Goal: Task Accomplishment & Management: Manage account settings

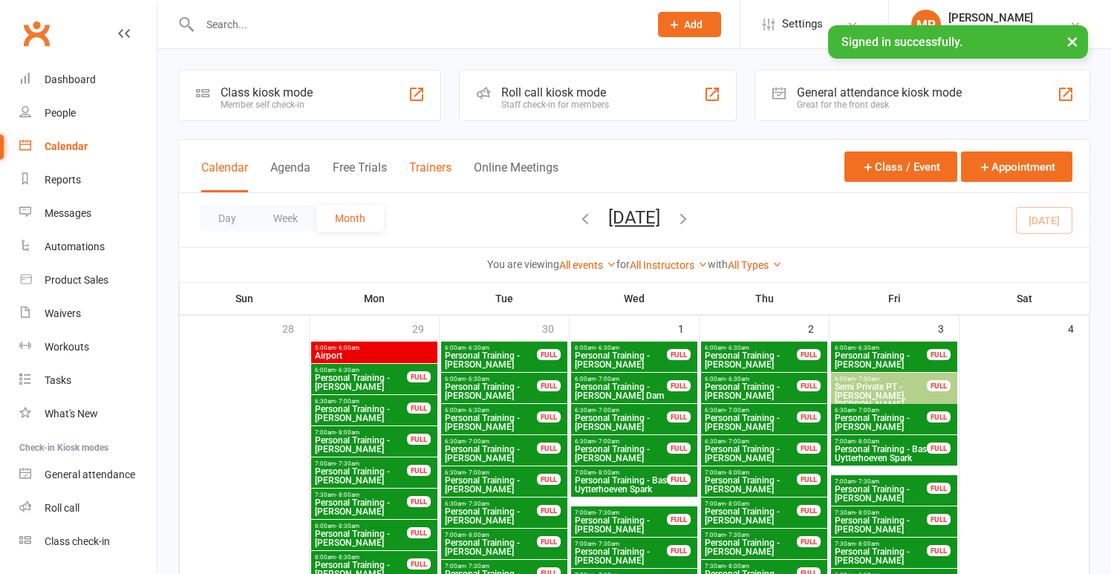
click at [429, 166] on button "Trainers" at bounding box center [430, 176] width 42 height 32
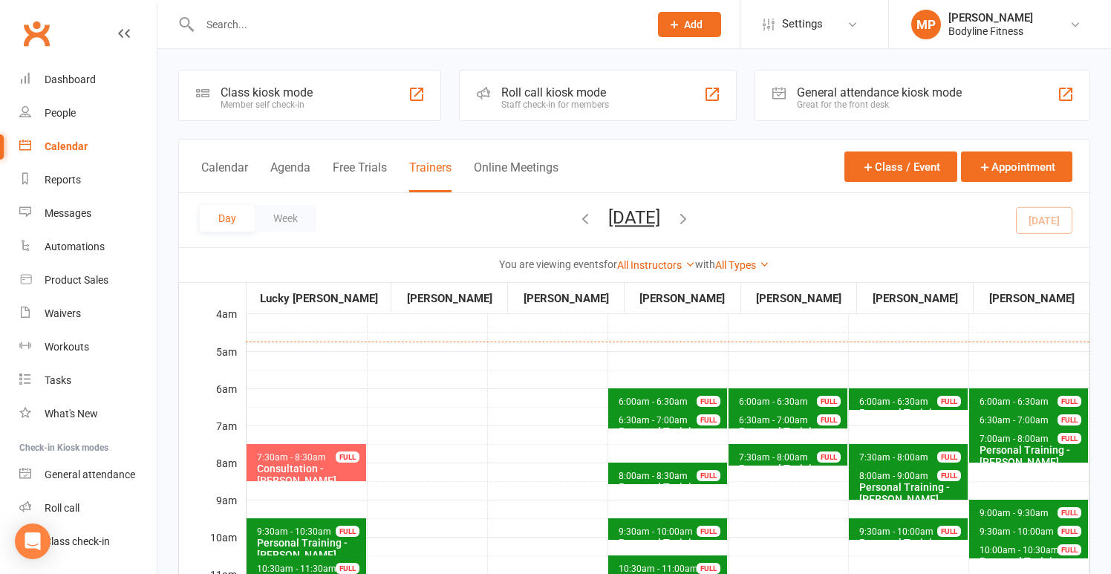
click at [779, 421] on span "6:30am - 7:00am" at bounding box center [773, 420] width 71 height 10
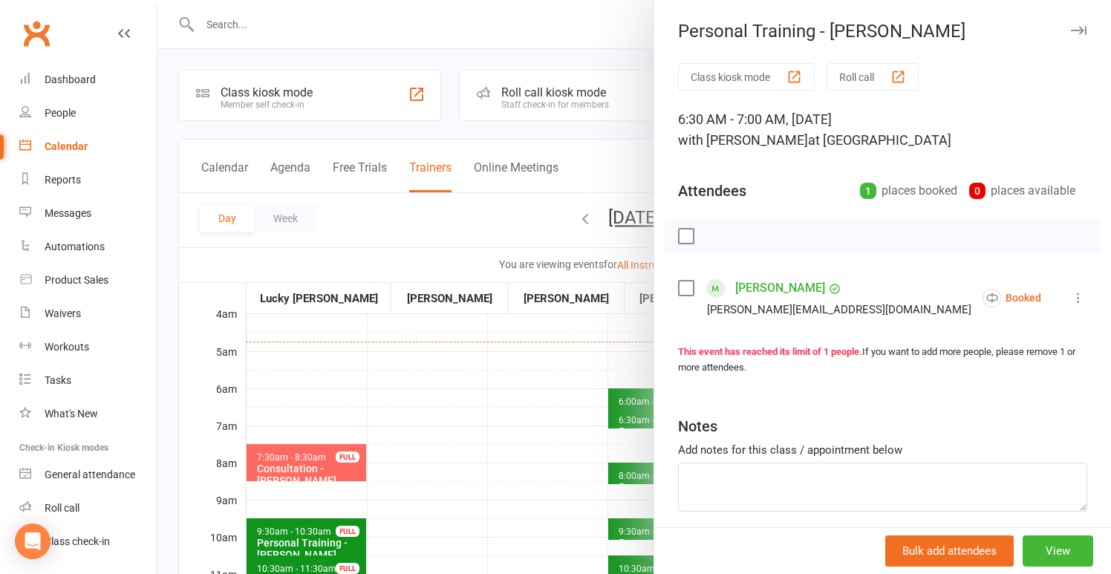
click at [538, 342] on div at bounding box center [634, 287] width 954 height 574
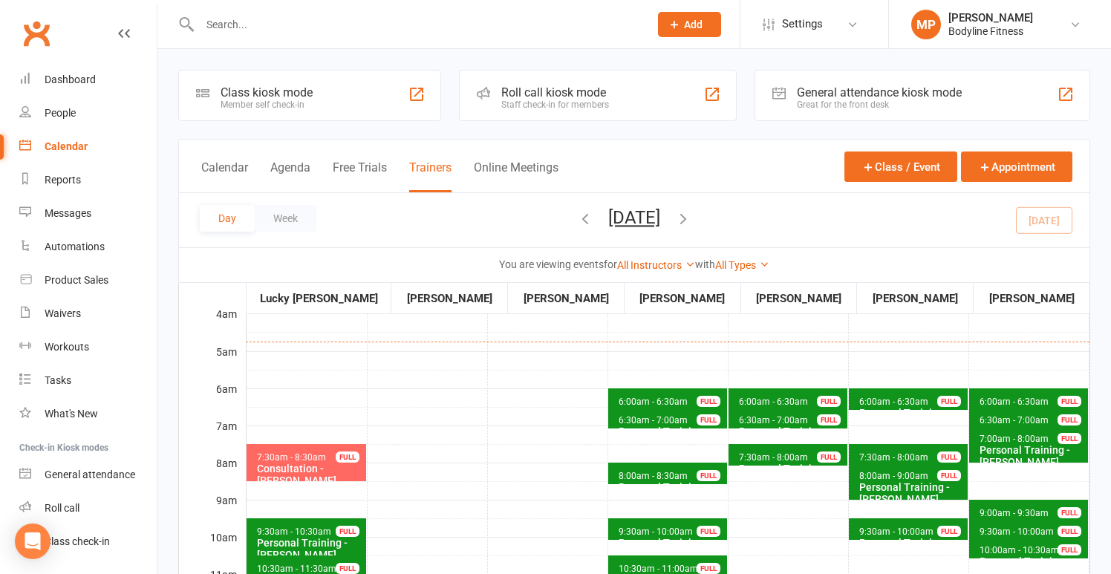
click at [790, 463] on div "Personal Training - [PERSON_NAME]" at bounding box center [791, 475] width 106 height 24
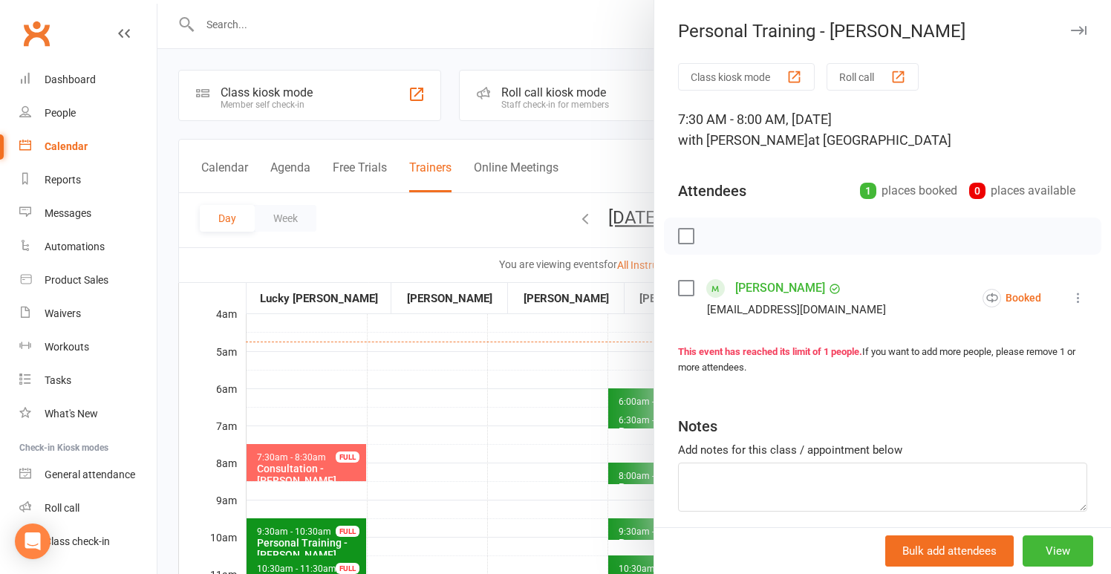
click at [492, 367] on div at bounding box center [634, 287] width 954 height 574
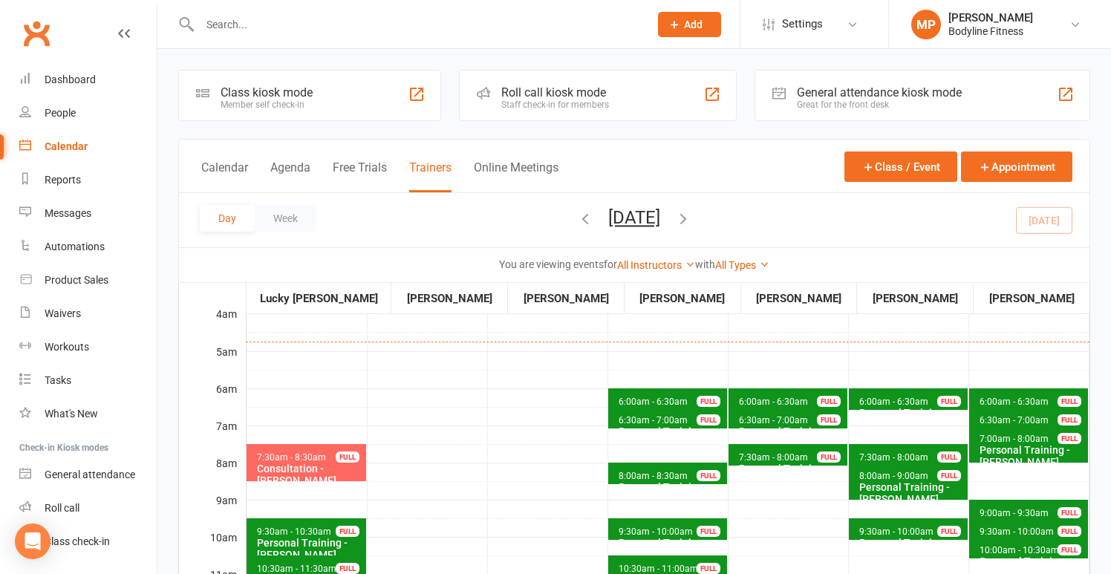
click at [772, 391] on span "6:00am - 6:30am Personal Training - [PERSON_NAME] FULL" at bounding box center [788, 399] width 119 height 22
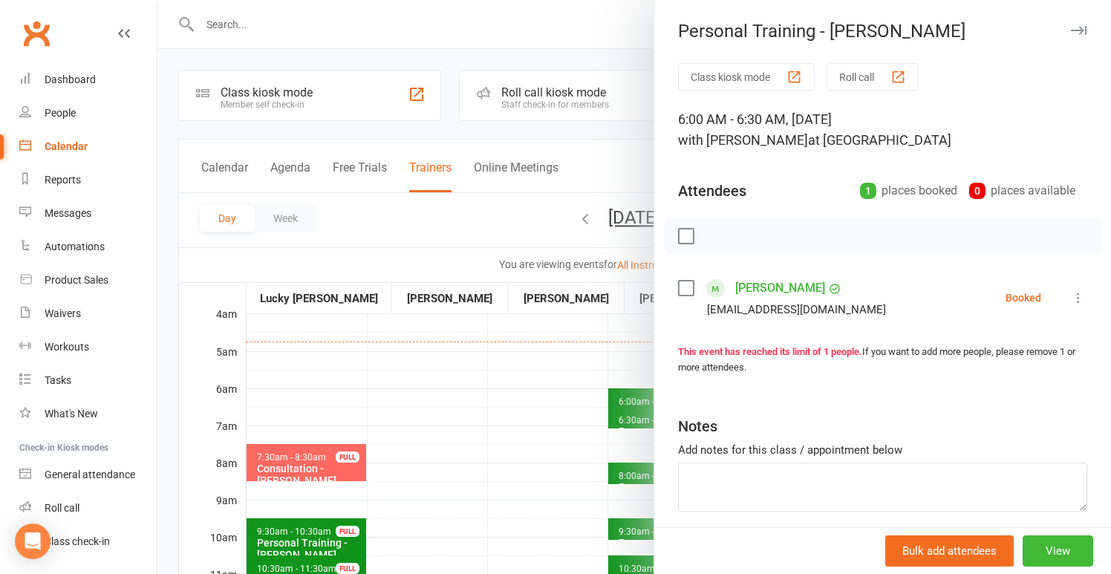
click at [513, 307] on div at bounding box center [634, 287] width 954 height 574
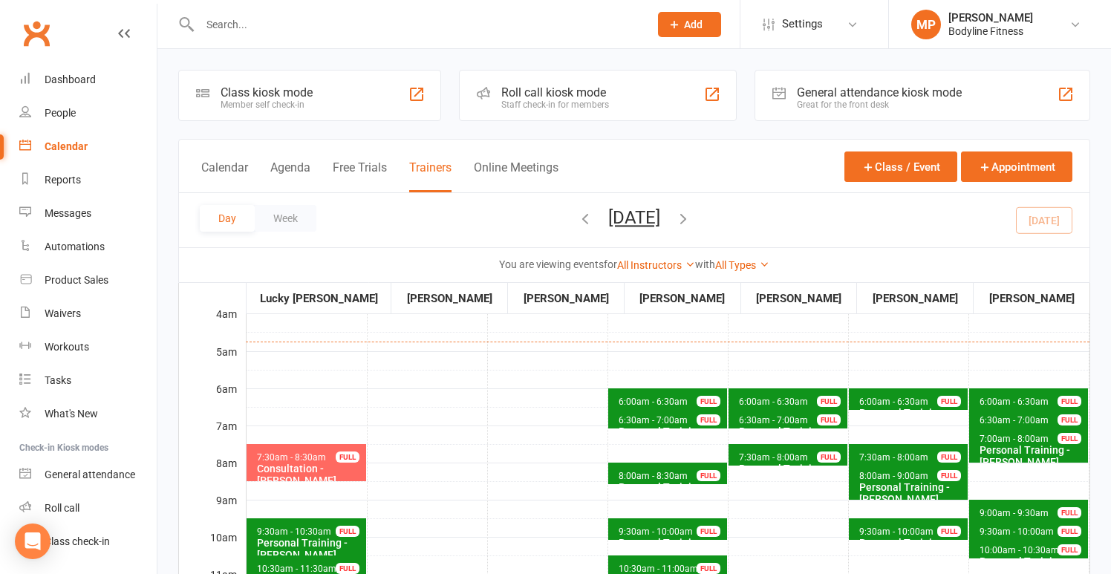
click at [743, 421] on span "6:30am - 7:00am" at bounding box center [773, 420] width 71 height 10
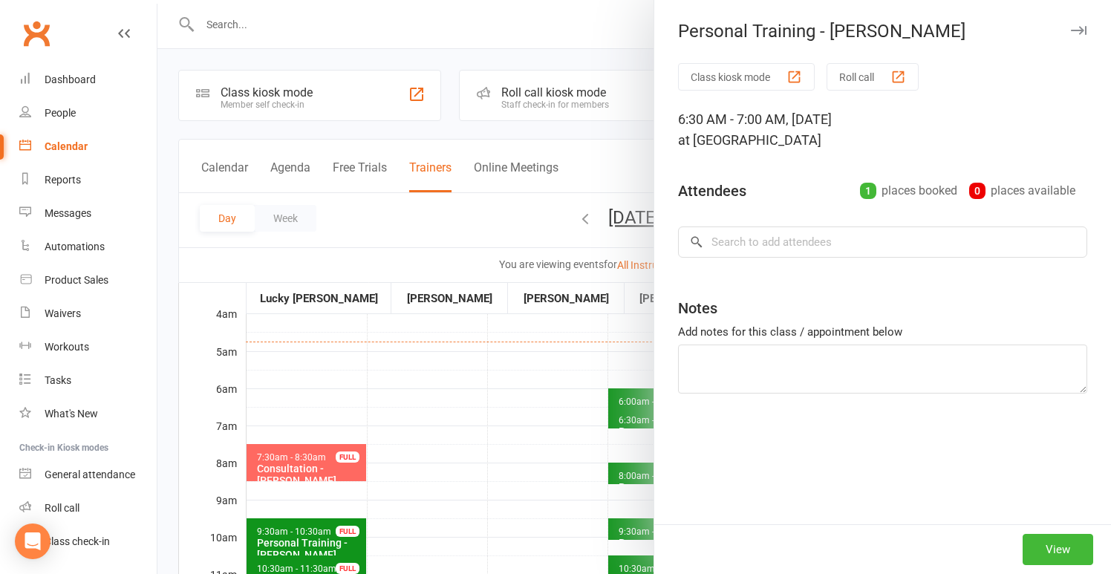
click at [478, 348] on div at bounding box center [634, 287] width 954 height 574
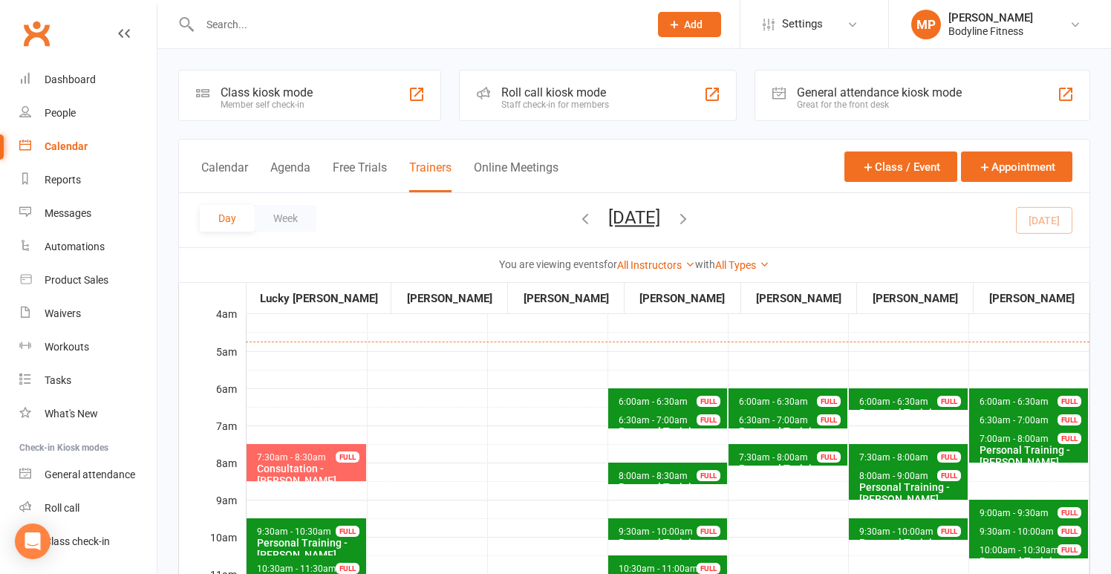
click at [760, 459] on span "7:30am - 8:00am" at bounding box center [773, 457] width 71 height 10
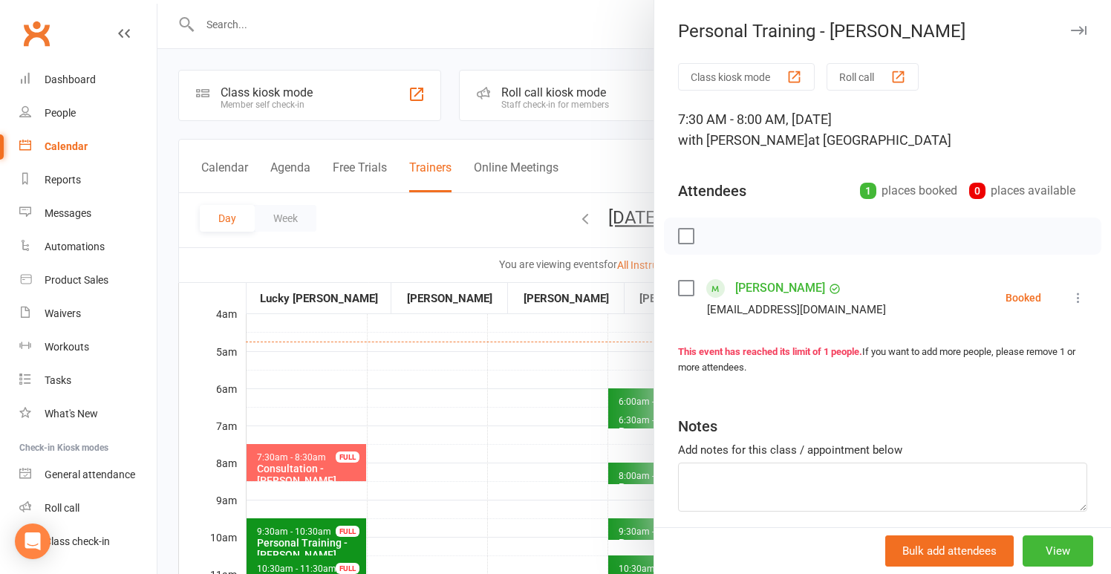
click at [451, 392] on div at bounding box center [634, 287] width 954 height 574
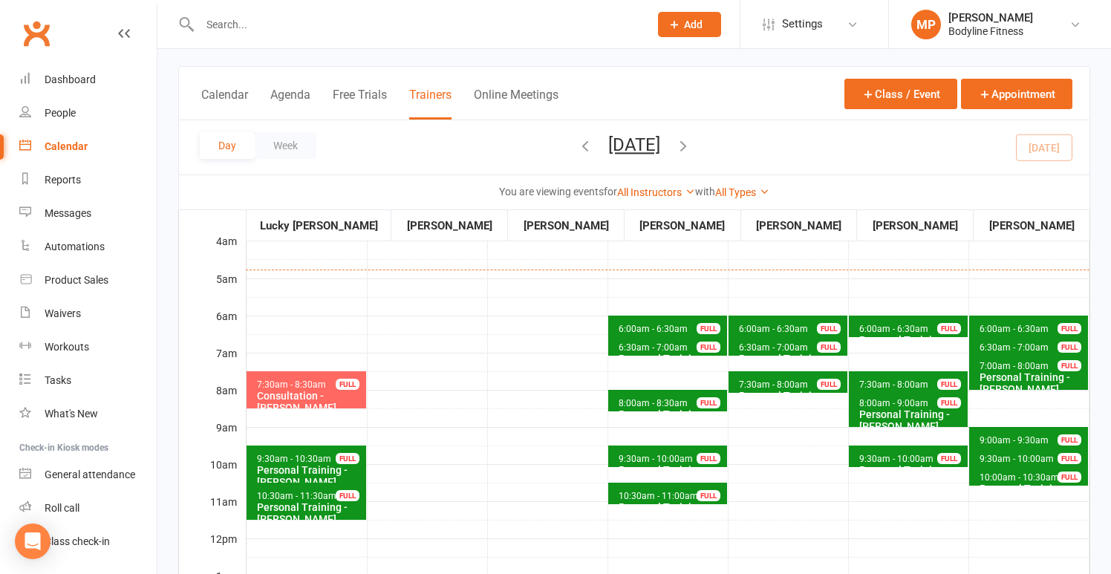
scroll to position [85, 0]
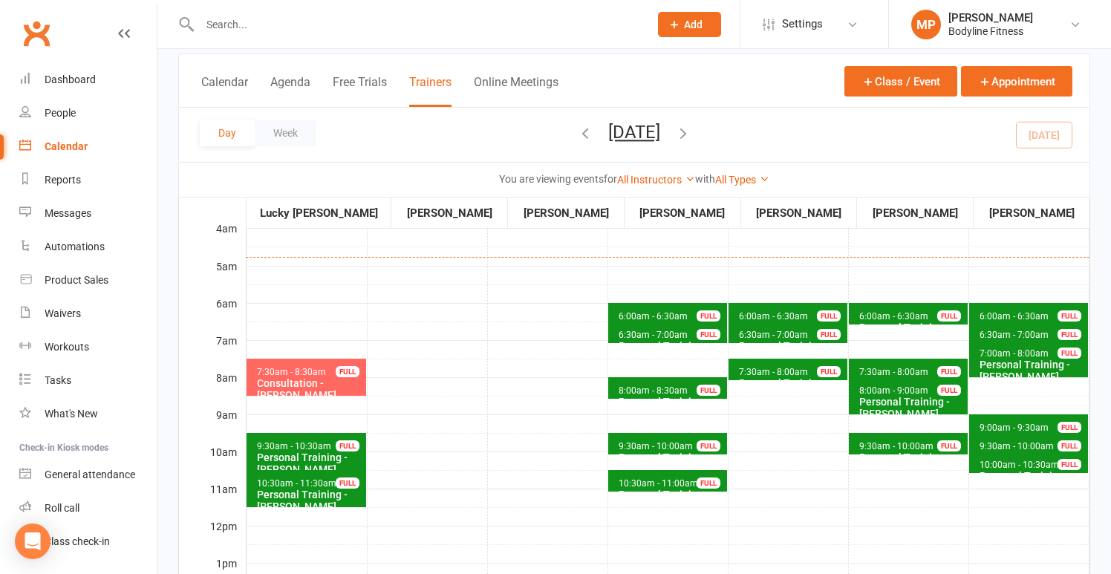
click at [691, 130] on icon "button" at bounding box center [683, 133] width 16 height 16
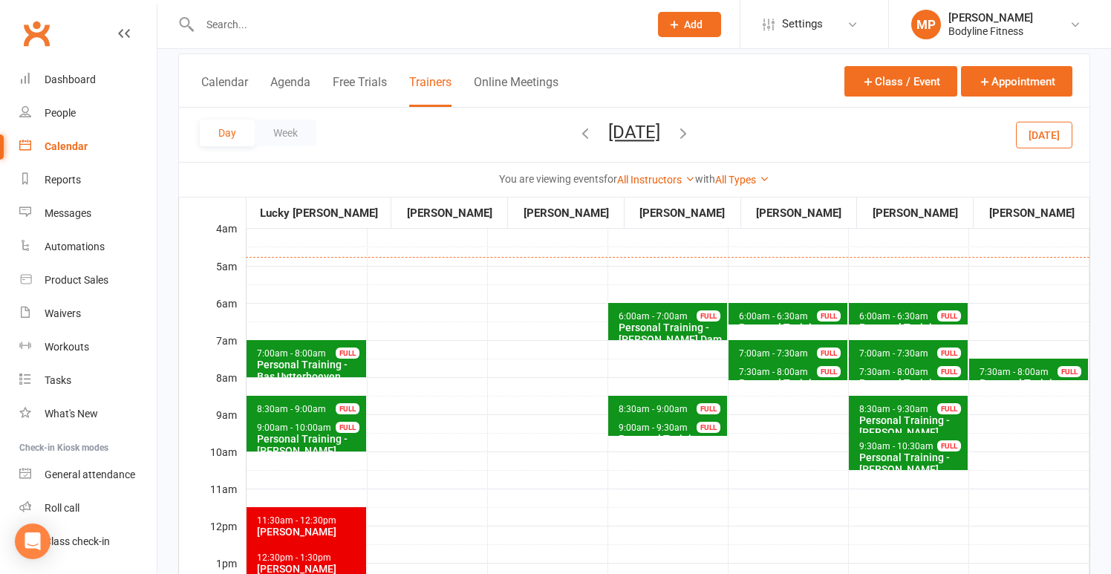
click at [768, 348] on span "7:00am - 7:30am" at bounding box center [773, 353] width 71 height 10
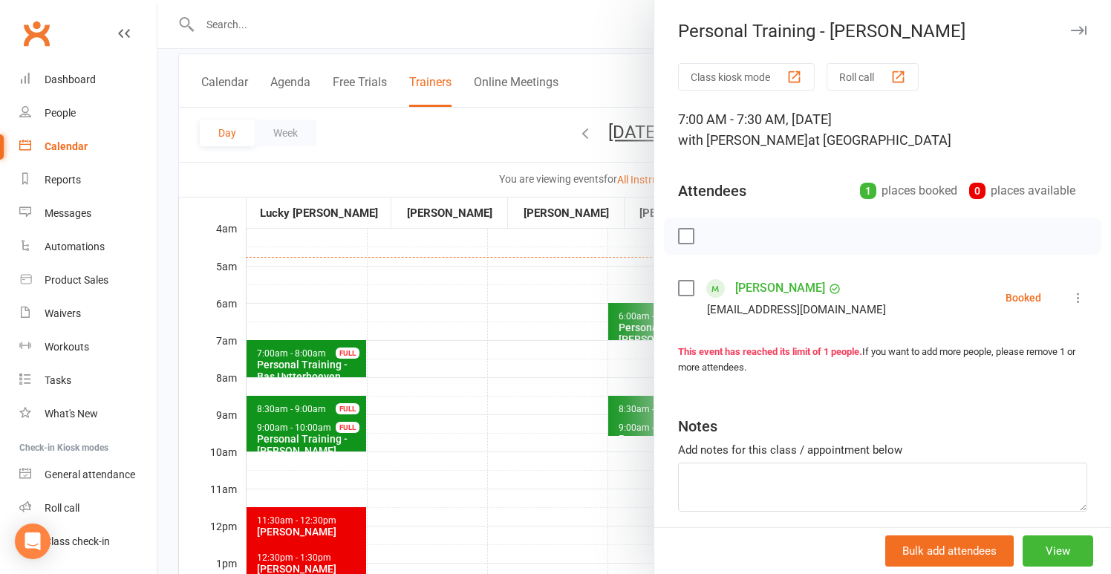
click at [544, 267] on div at bounding box center [634, 287] width 954 height 574
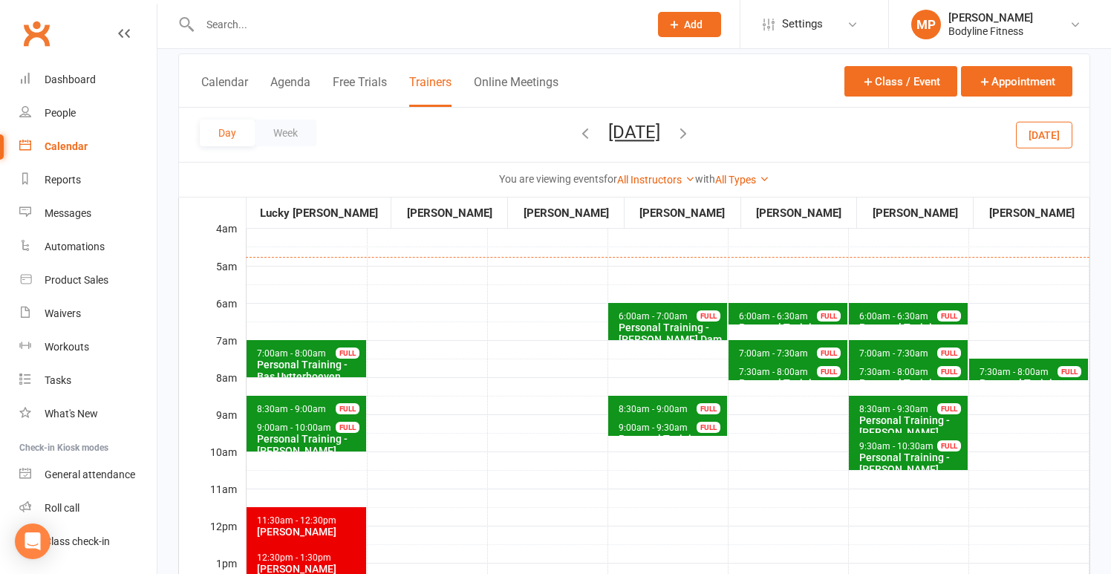
click at [577, 129] on icon "button" at bounding box center [585, 133] width 16 height 16
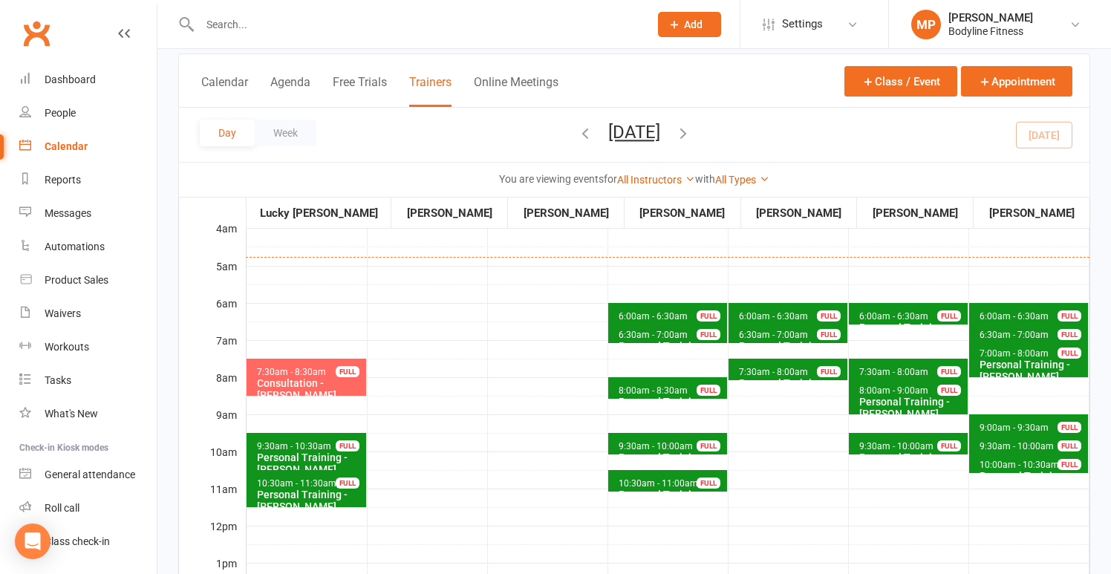
click at [763, 333] on span "6:30am - 7:00am" at bounding box center [773, 335] width 71 height 10
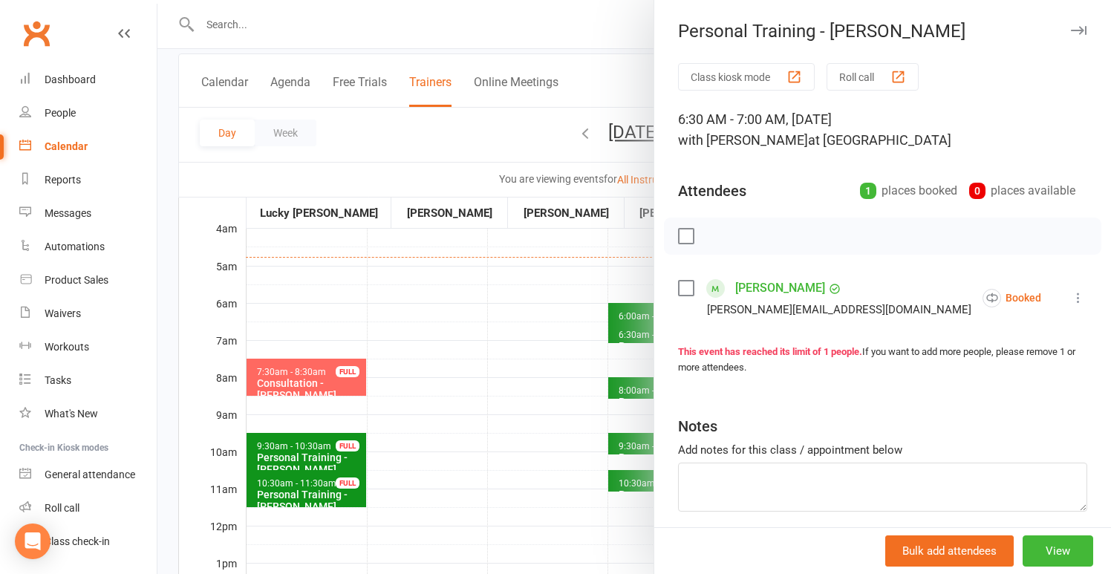
click at [463, 299] on div at bounding box center [634, 287] width 954 height 574
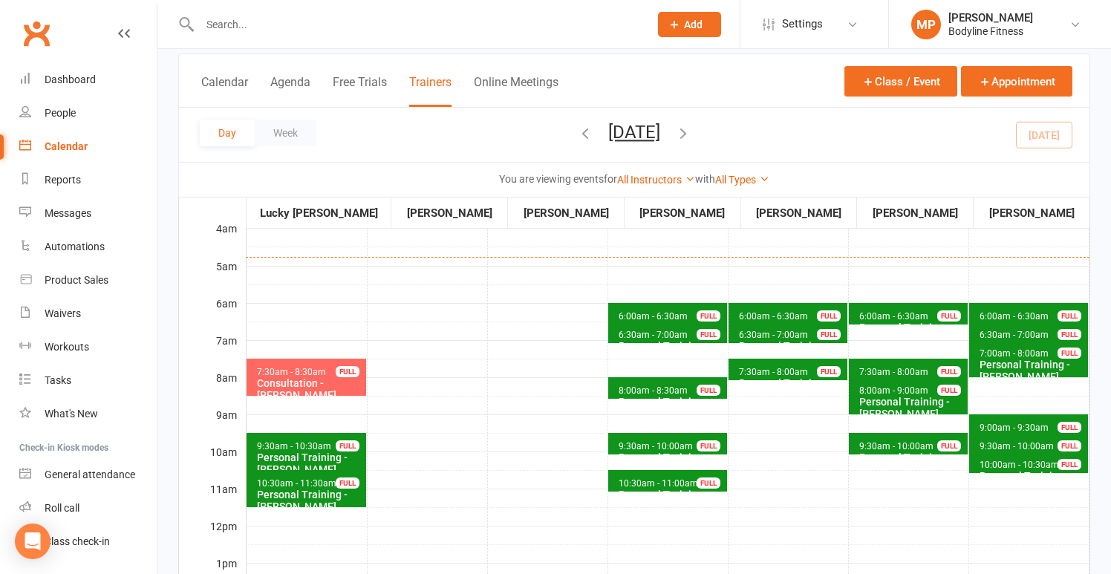
click at [781, 310] on span "6:00am - 6:30am Personal Training - [PERSON_NAME] FULL" at bounding box center [788, 314] width 119 height 22
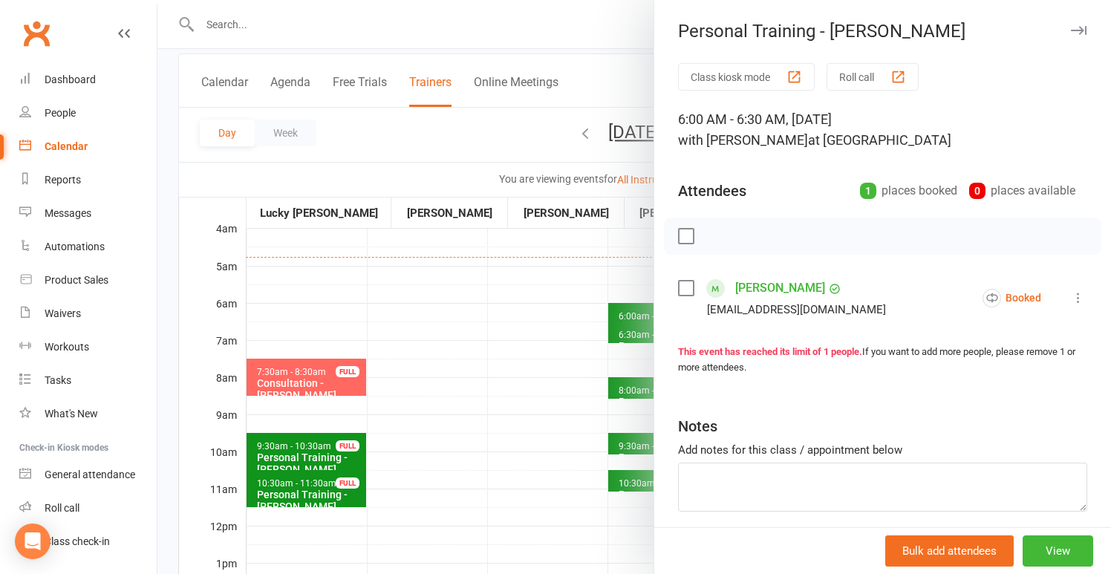
click at [455, 318] on div at bounding box center [634, 287] width 954 height 574
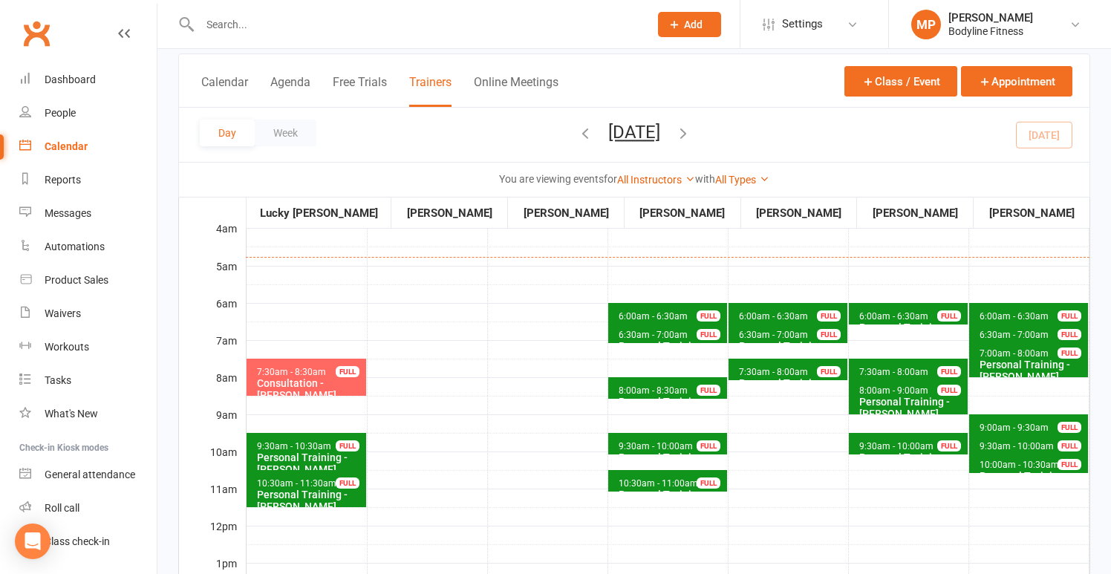
click at [770, 374] on span "7:30am - 8:00am" at bounding box center [773, 372] width 71 height 10
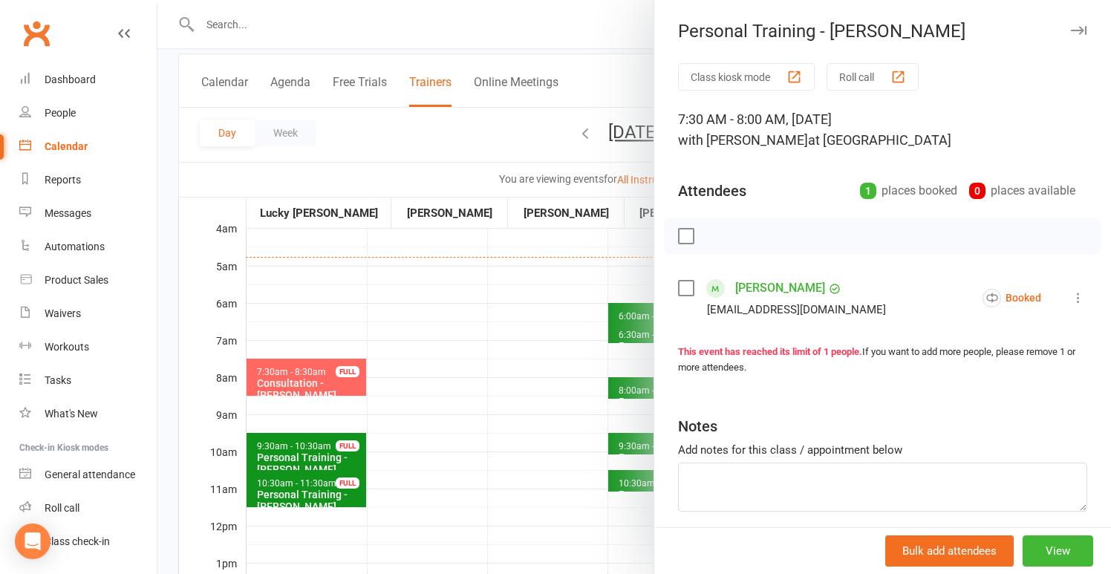
click at [517, 362] on div at bounding box center [634, 287] width 954 height 574
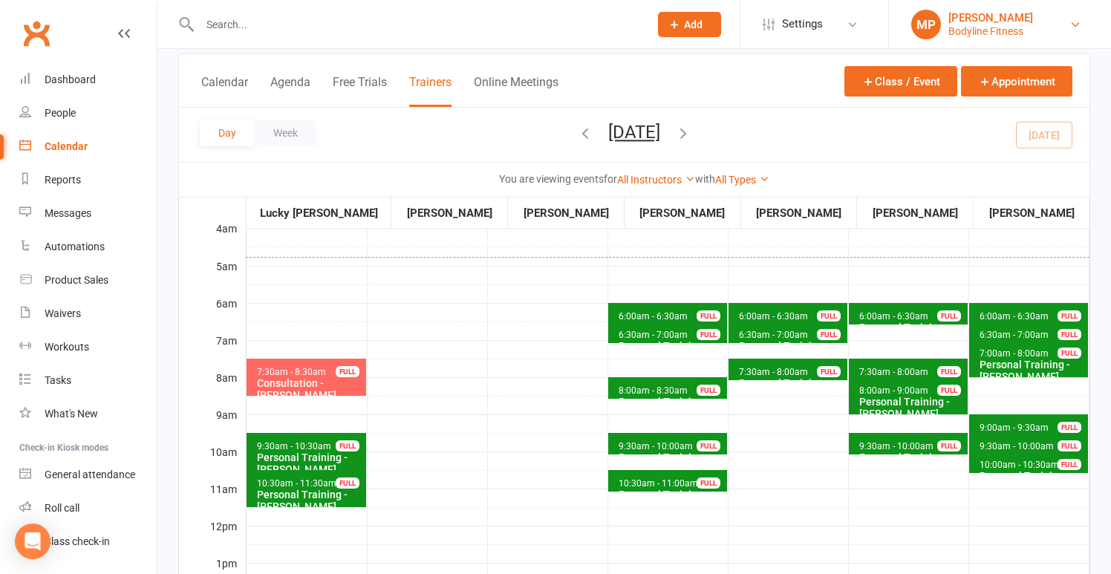
click at [1000, 28] on div "Bodyline Fitness" at bounding box center [990, 31] width 85 height 13
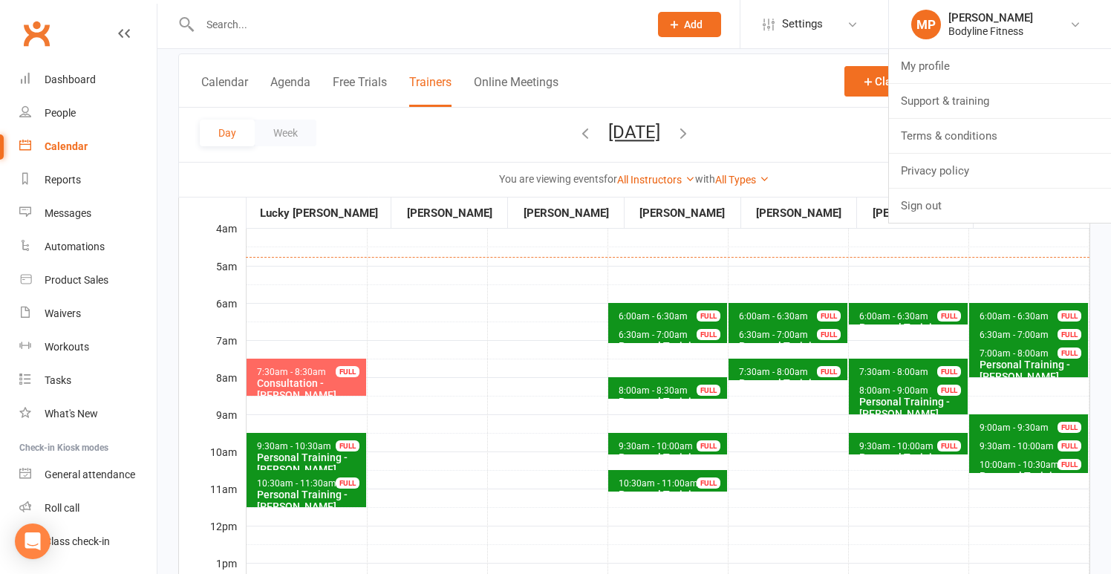
click at [577, 131] on icon "button" at bounding box center [585, 133] width 16 height 16
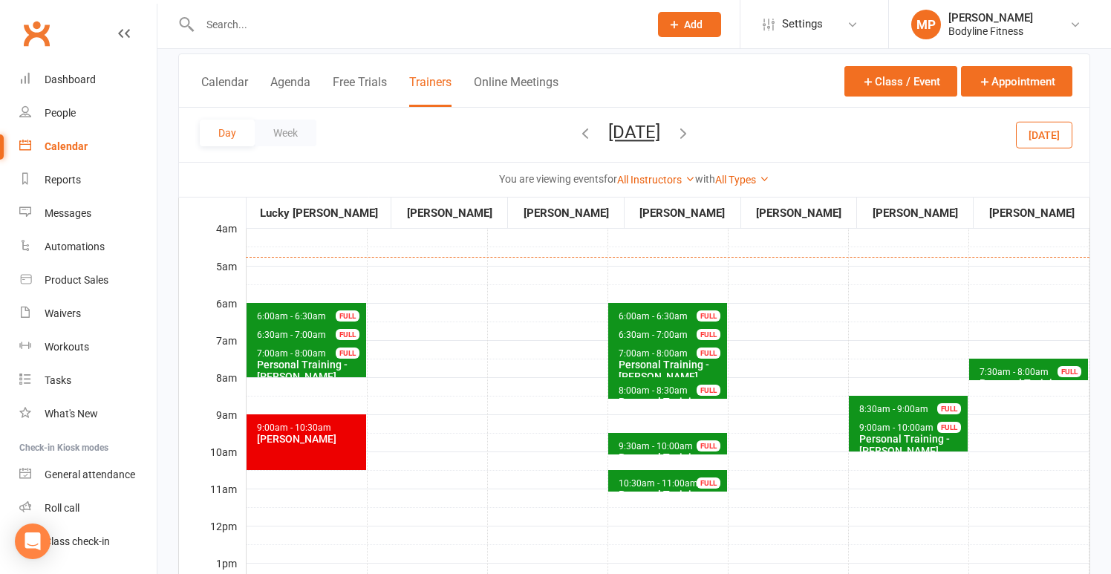
click at [321, 311] on span "6:00am - 6:30am" at bounding box center [291, 316] width 71 height 10
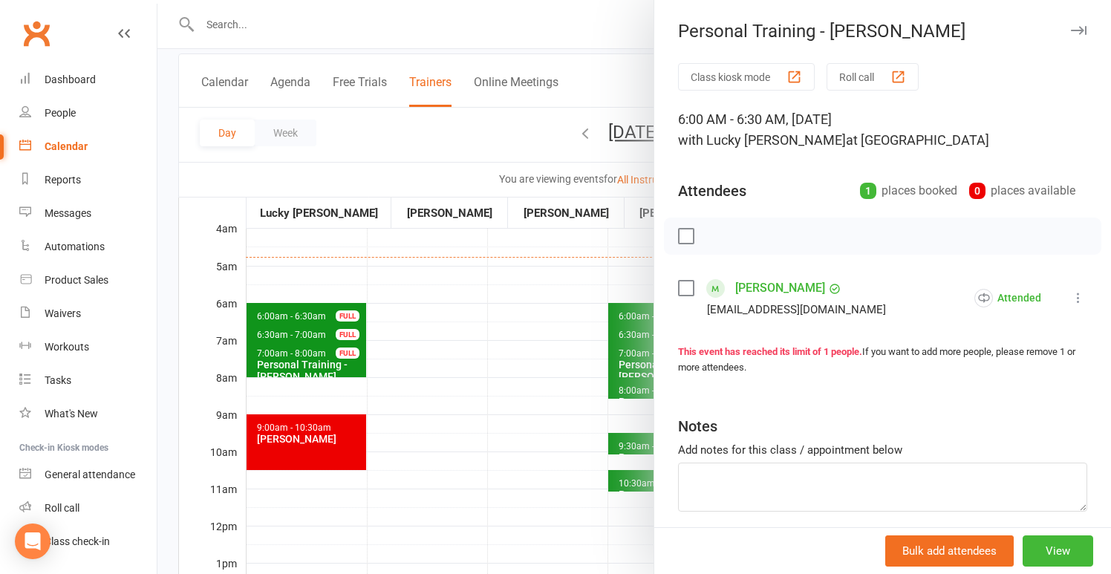
click at [320, 270] on div at bounding box center [634, 287] width 954 height 574
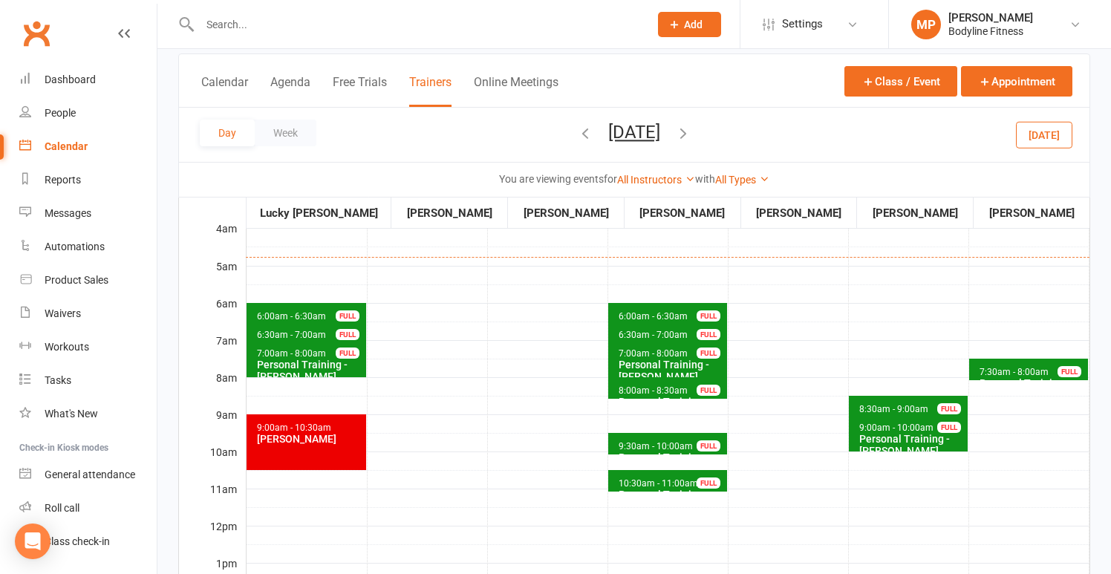
click at [325, 336] on span "6:30am - 7:00am Personal Training - [PERSON_NAME] FULL" at bounding box center [307, 333] width 120 height 22
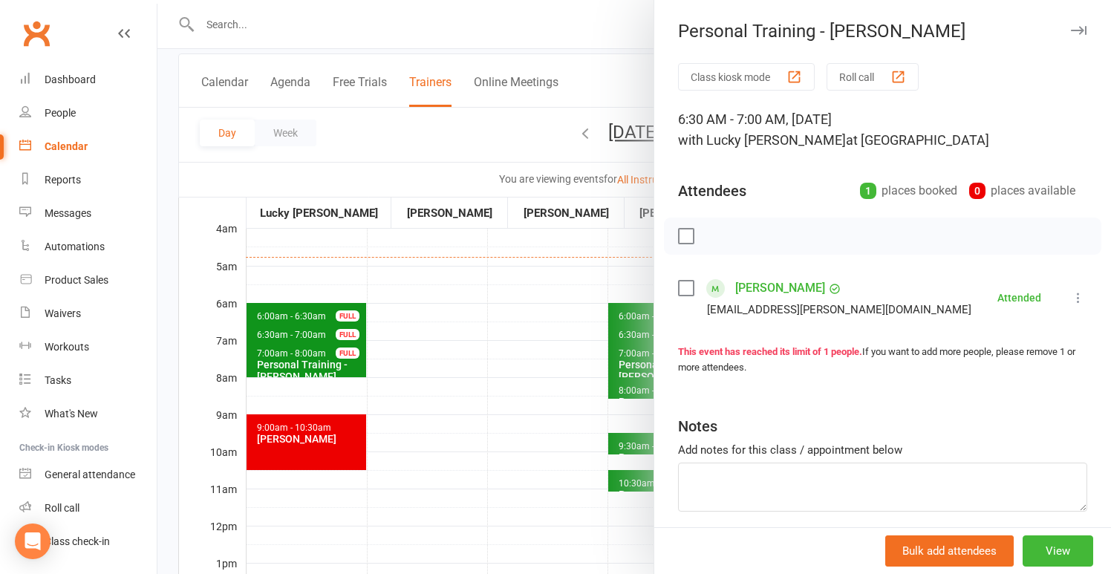
click at [320, 278] on div at bounding box center [634, 287] width 954 height 574
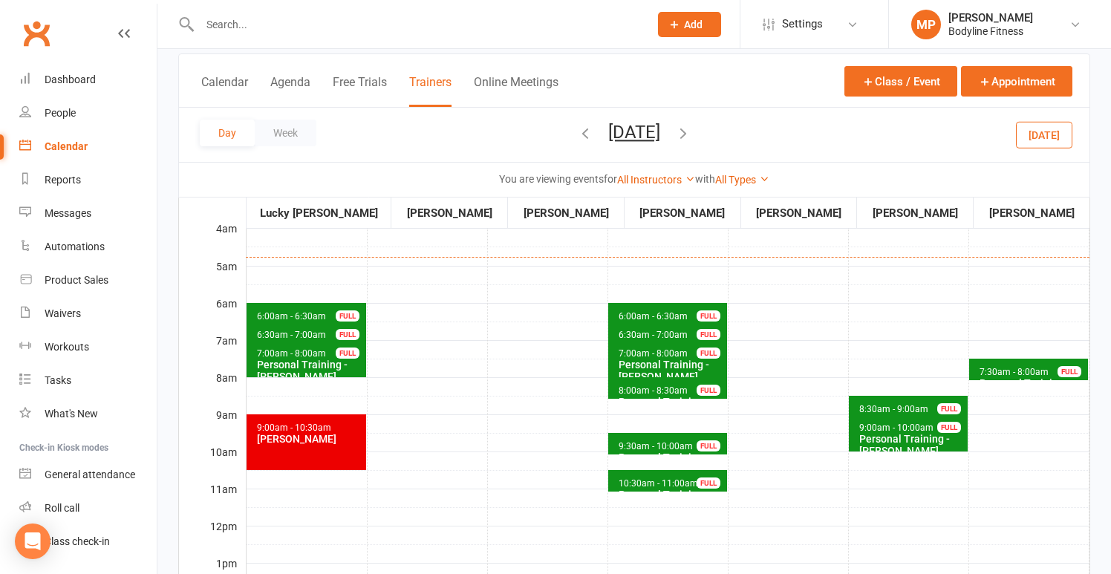
click at [665, 359] on div "Personal Training - [PERSON_NAME]" at bounding box center [671, 371] width 106 height 24
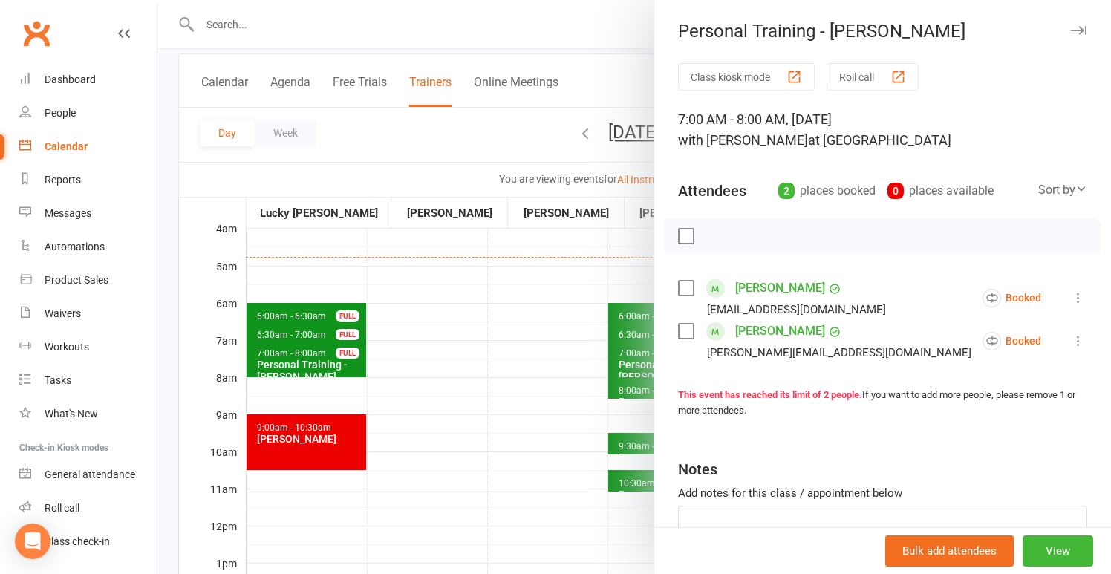
click at [523, 322] on div at bounding box center [634, 287] width 954 height 574
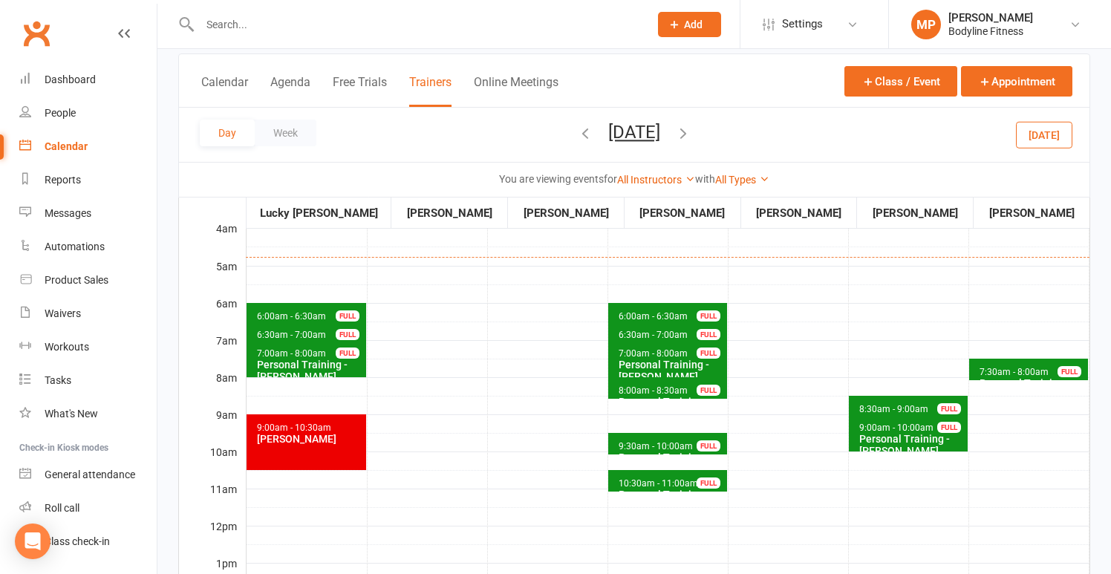
click at [645, 386] on span "8:00am - 8:30am" at bounding box center [653, 390] width 71 height 10
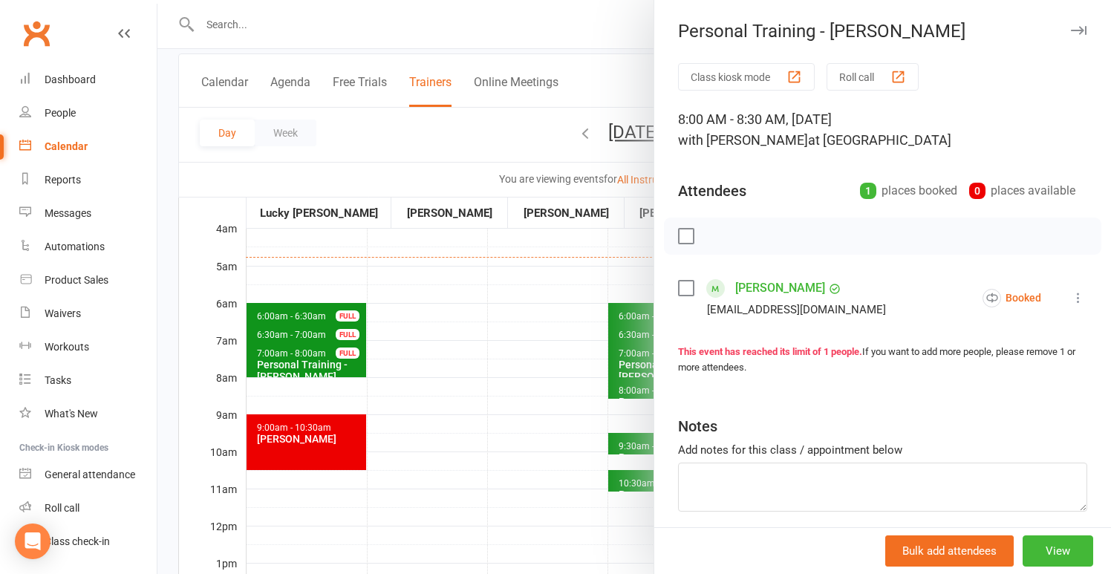
click at [525, 362] on div at bounding box center [634, 287] width 954 height 574
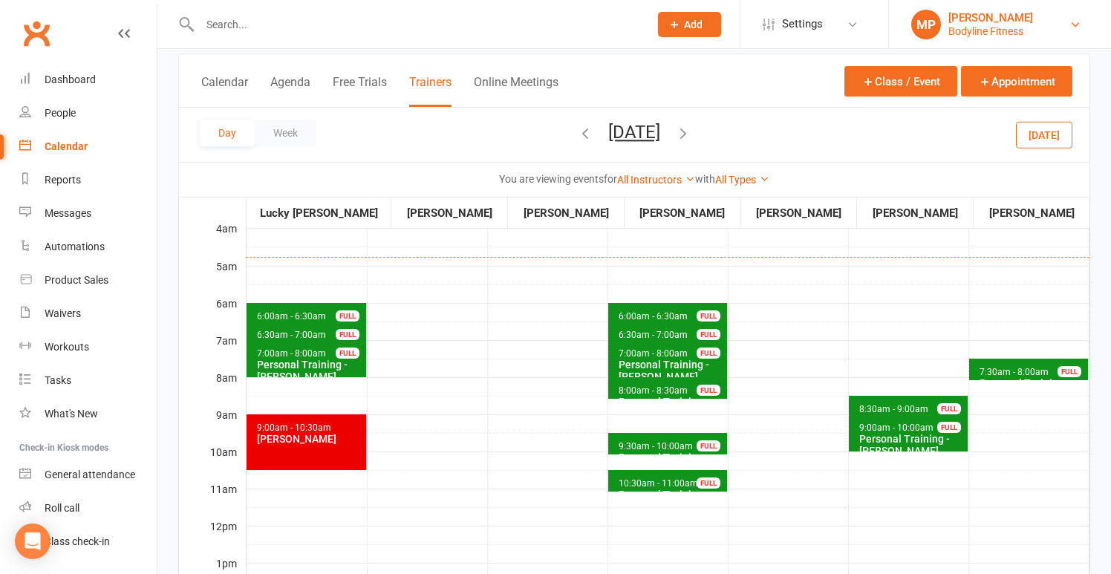
click at [990, 25] on div "Bodyline Fitness" at bounding box center [990, 31] width 85 height 13
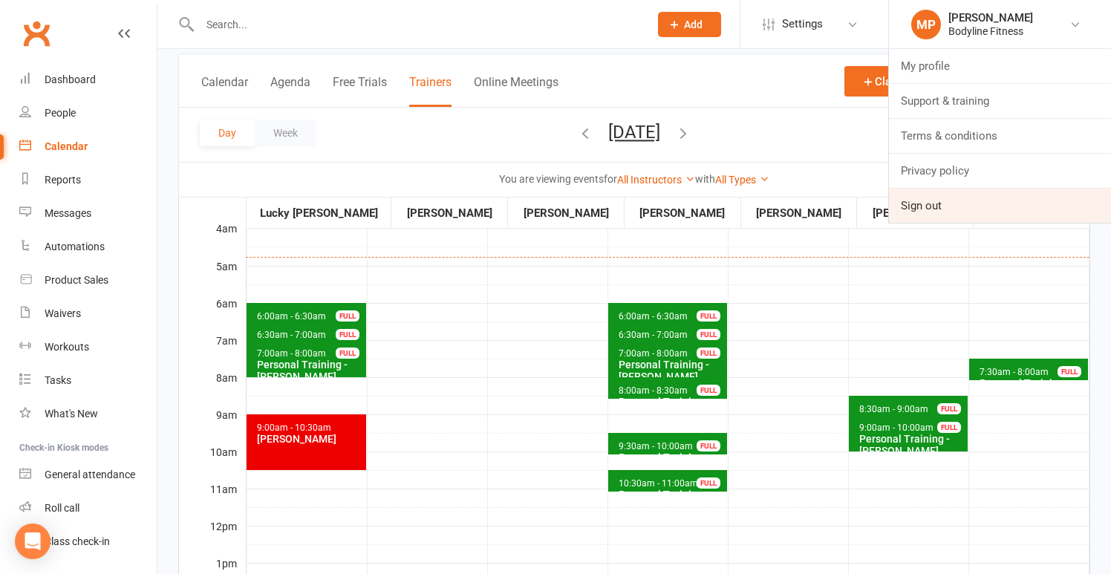
click at [969, 203] on link "Sign out" at bounding box center [1000, 206] width 222 height 34
